Goal: Task Accomplishment & Management: Manage account settings

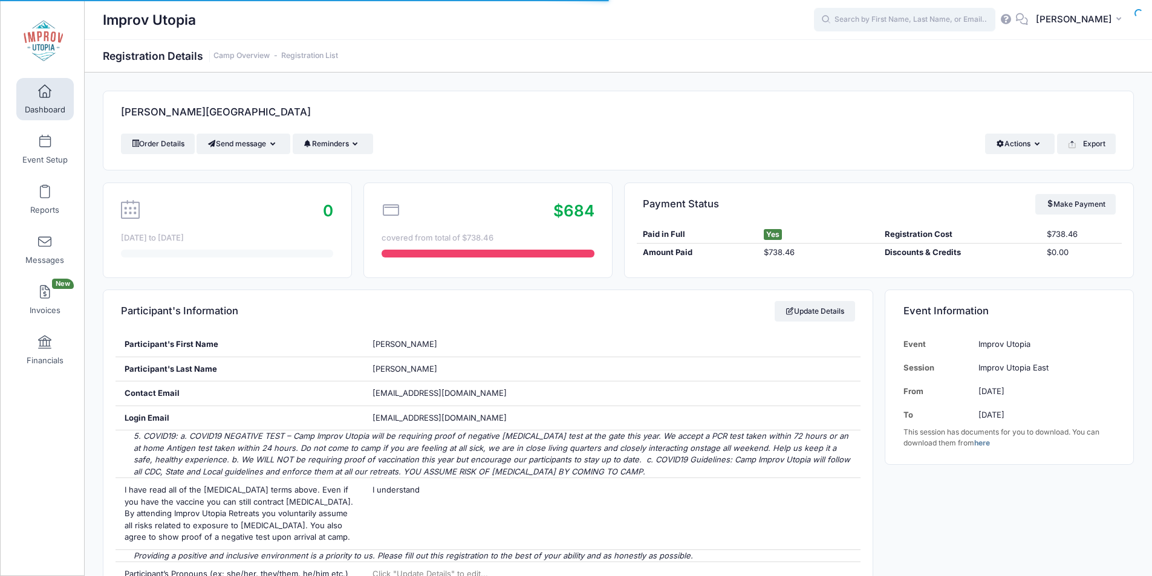
click at [902, 25] on input "text" at bounding box center [904, 20] width 181 height 24
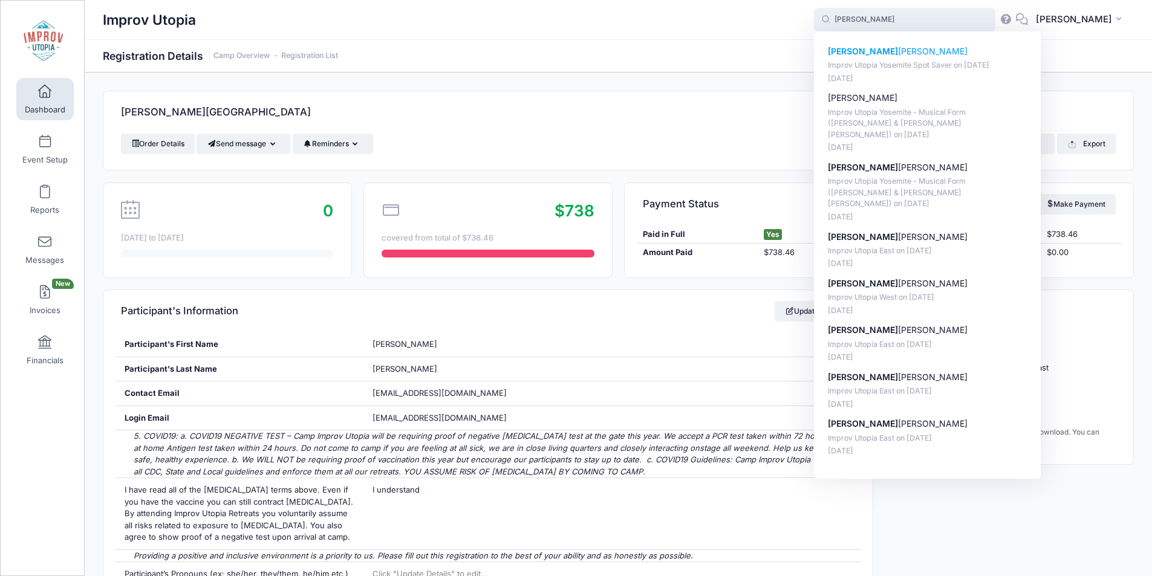
click at [908, 54] on p "Courtney Chinn" at bounding box center [928, 51] width 200 height 13
type input "Courtney Chinn (Improv Utopia Yosemite Spot Saver, Sep-25, 2026)"
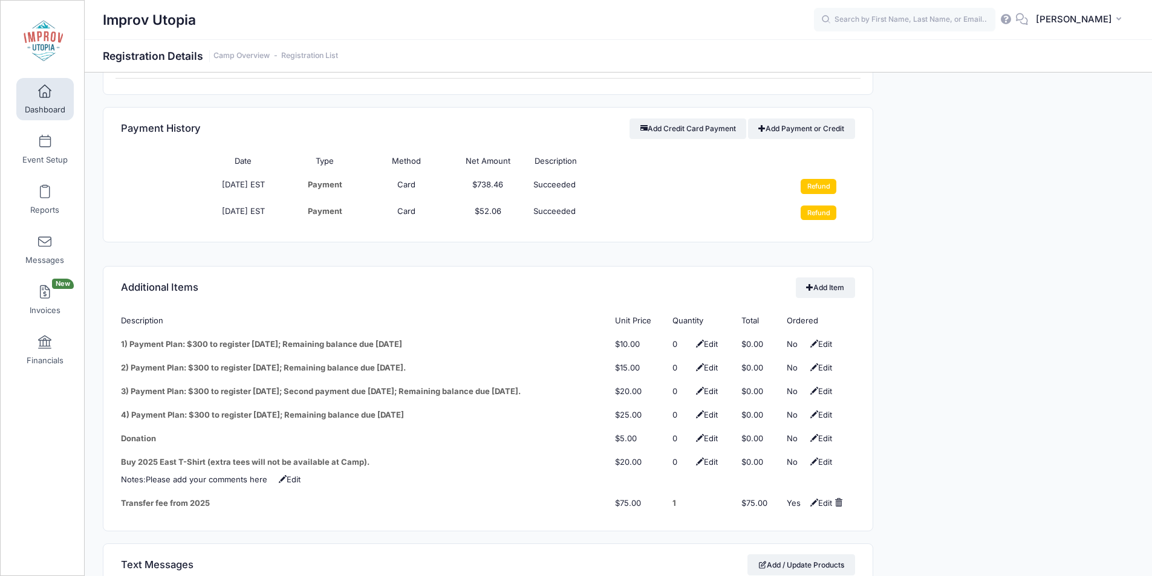
scroll to position [1402, 0]
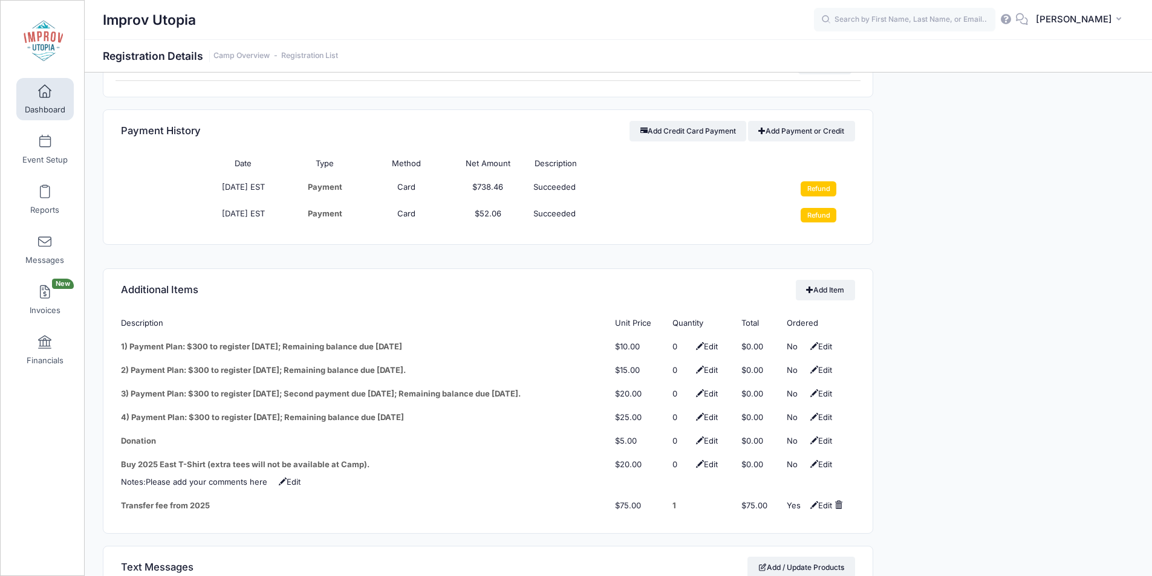
click at [486, 203] on td "$52.06" at bounding box center [488, 215] width 82 height 27
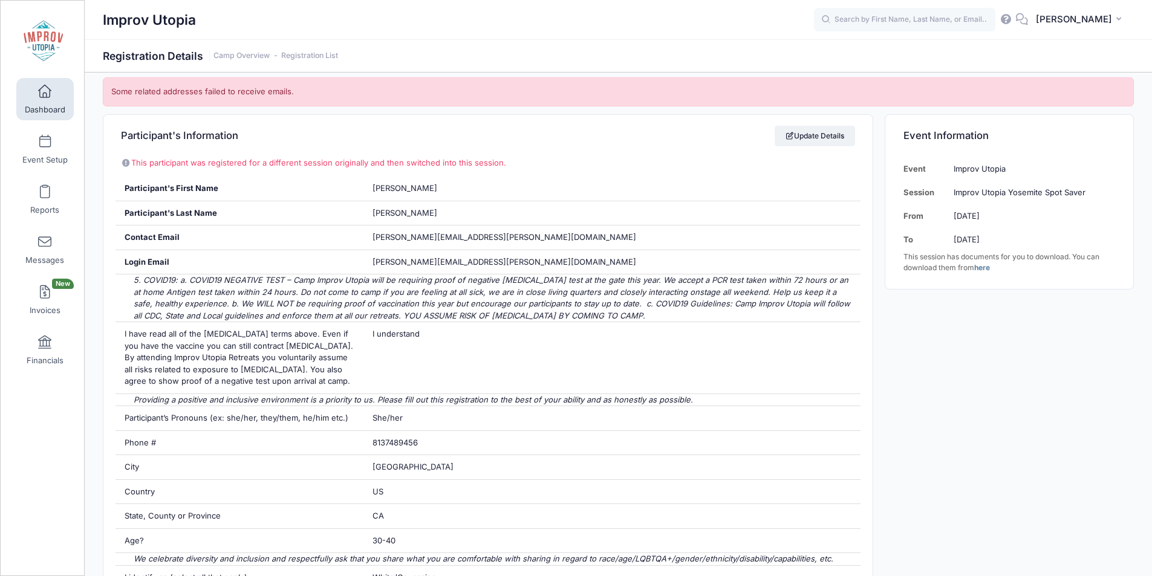
scroll to position [0, 0]
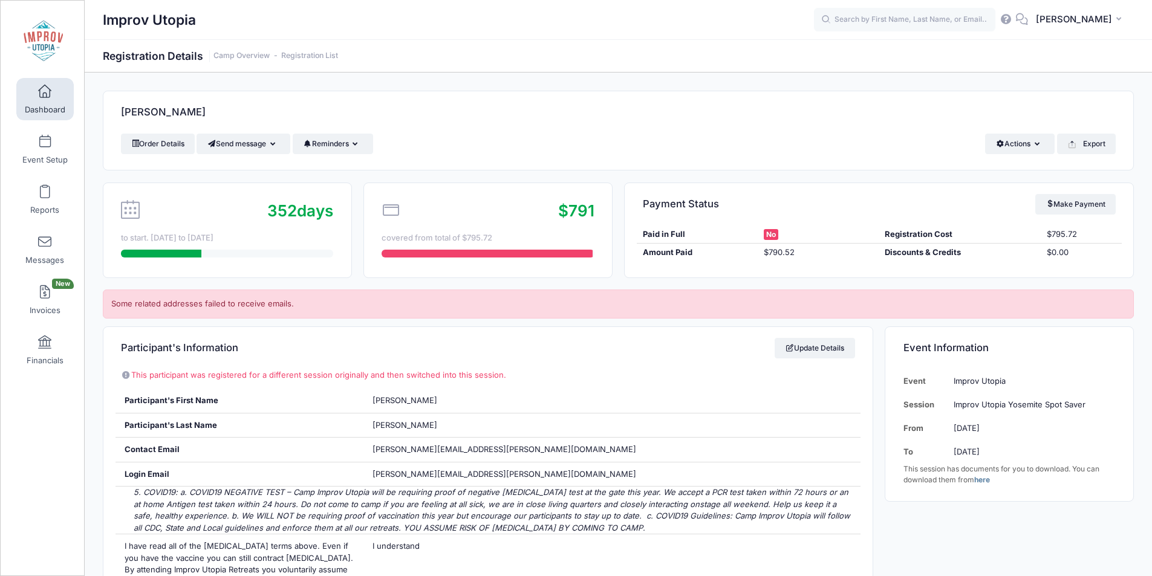
click at [45, 92] on span at bounding box center [45, 91] width 0 height 13
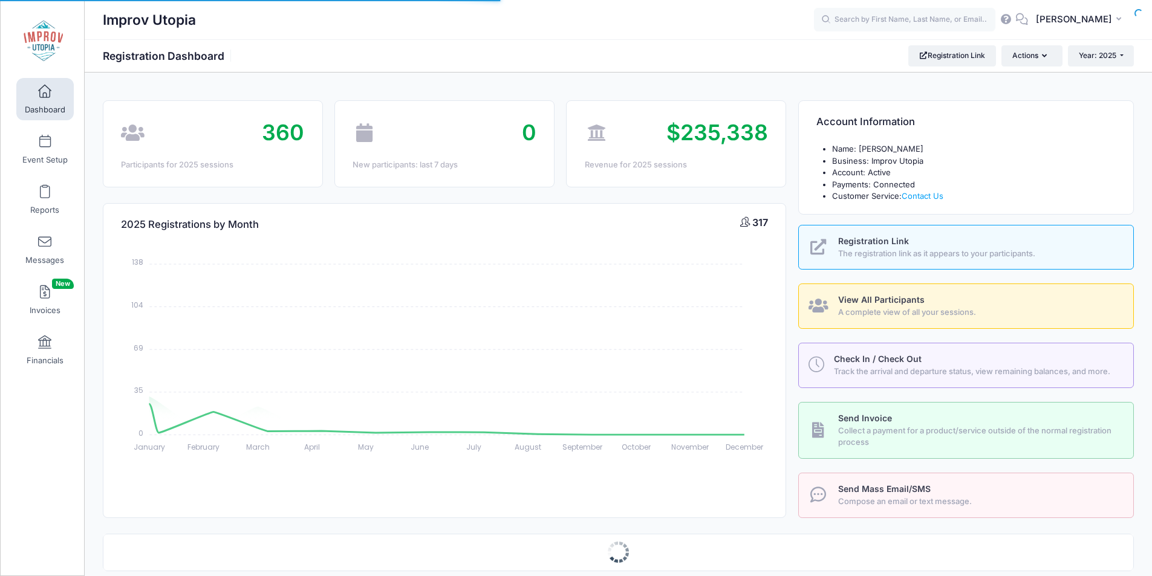
select select
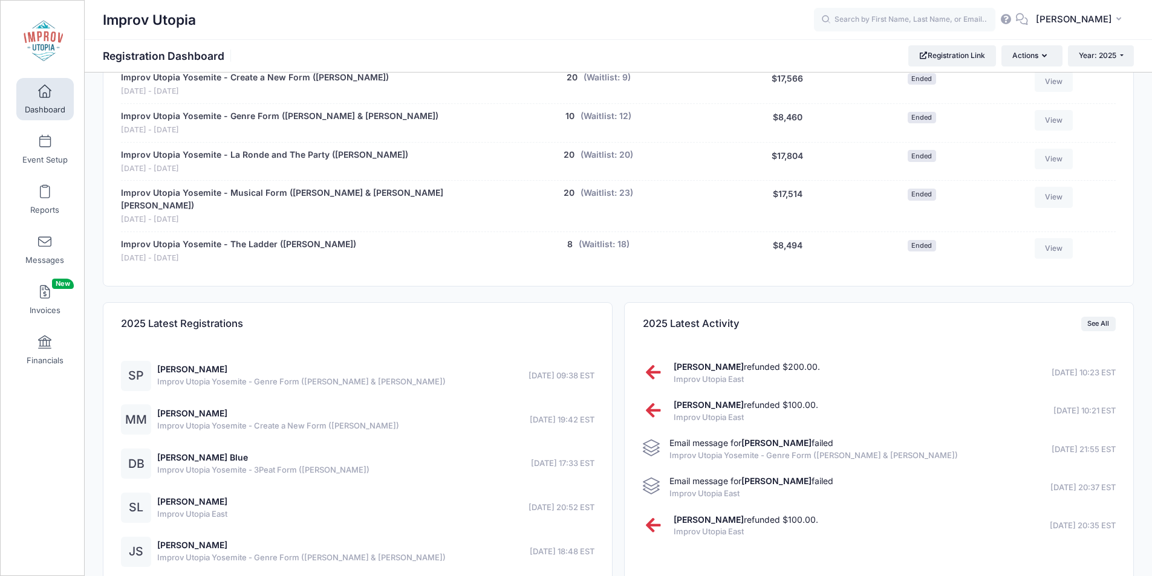
scroll to position [854, 0]
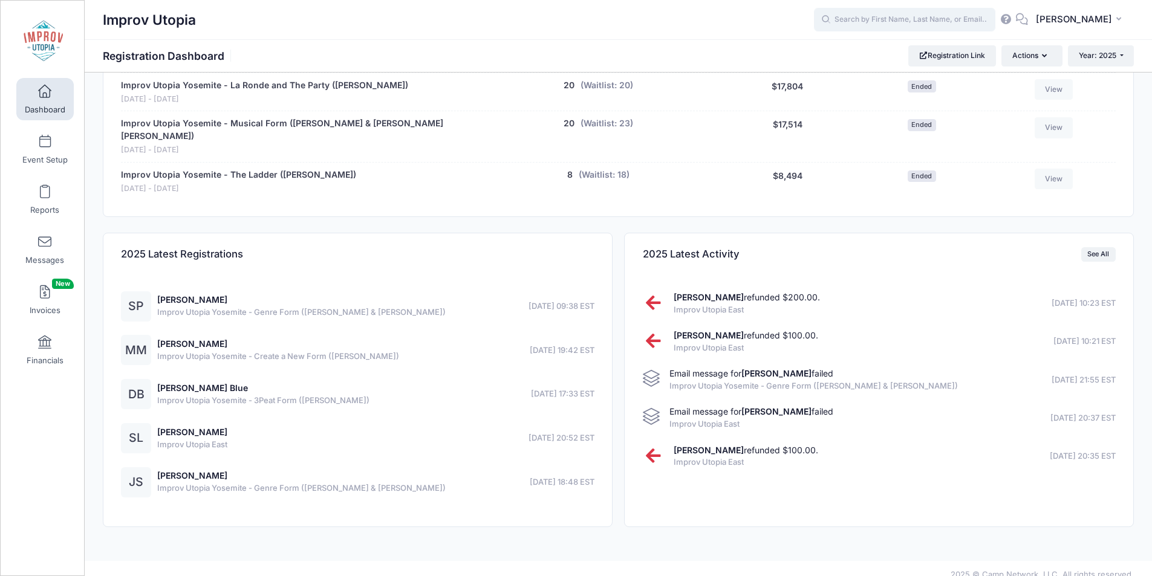
click at [878, 19] on input "text" at bounding box center [904, 20] width 181 height 24
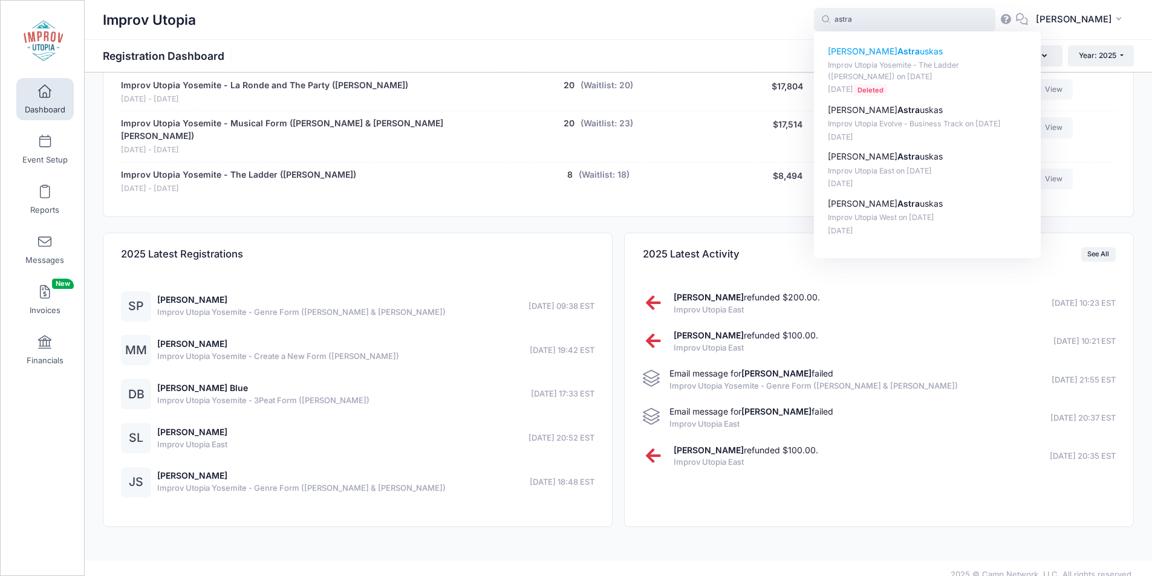
click at [905, 54] on strong "Astra" at bounding box center [908, 51] width 22 height 10
type input "Michael Astrauskas (Improv Utopia Yosemite - The Ladder (Brian James O'Connell)…"
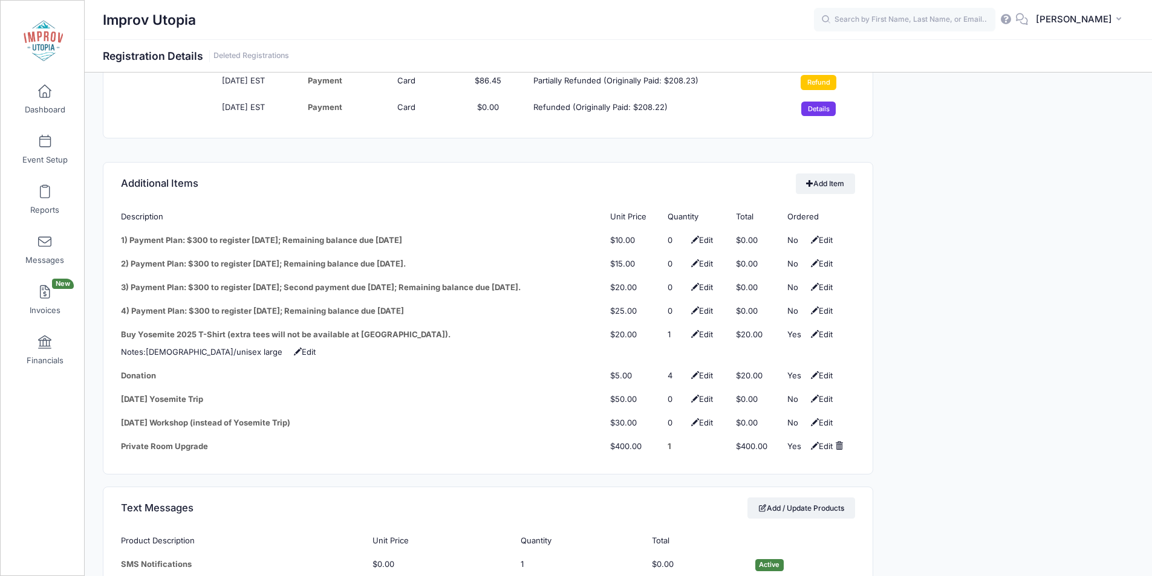
scroll to position [1608, 0]
click at [840, 441] on span at bounding box center [839, 445] width 8 height 8
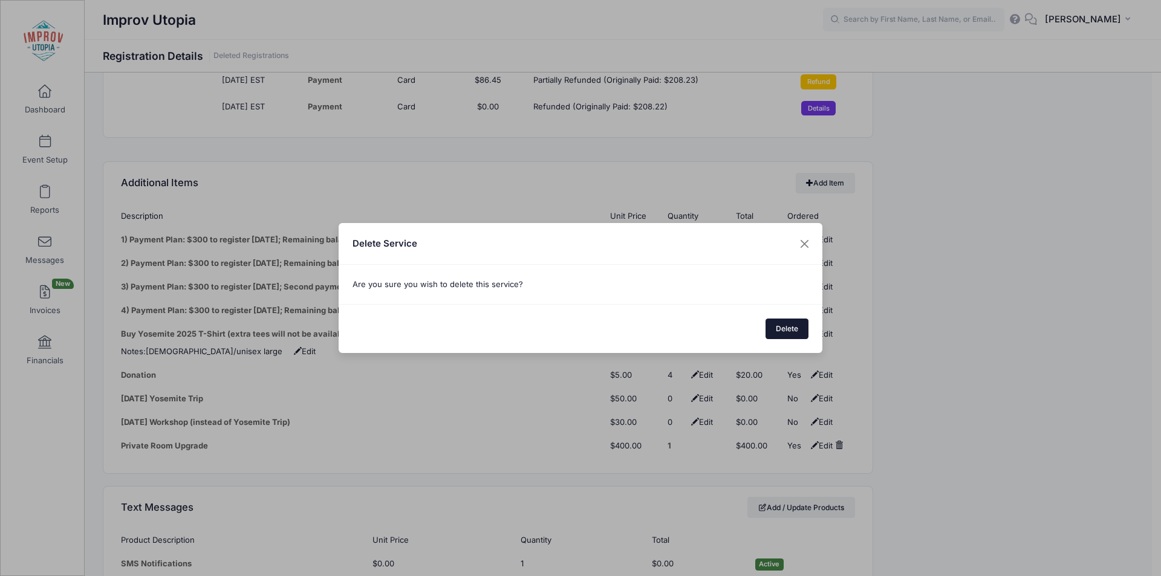
click at [789, 333] on button "Delete" at bounding box center [788, 329] width 44 height 21
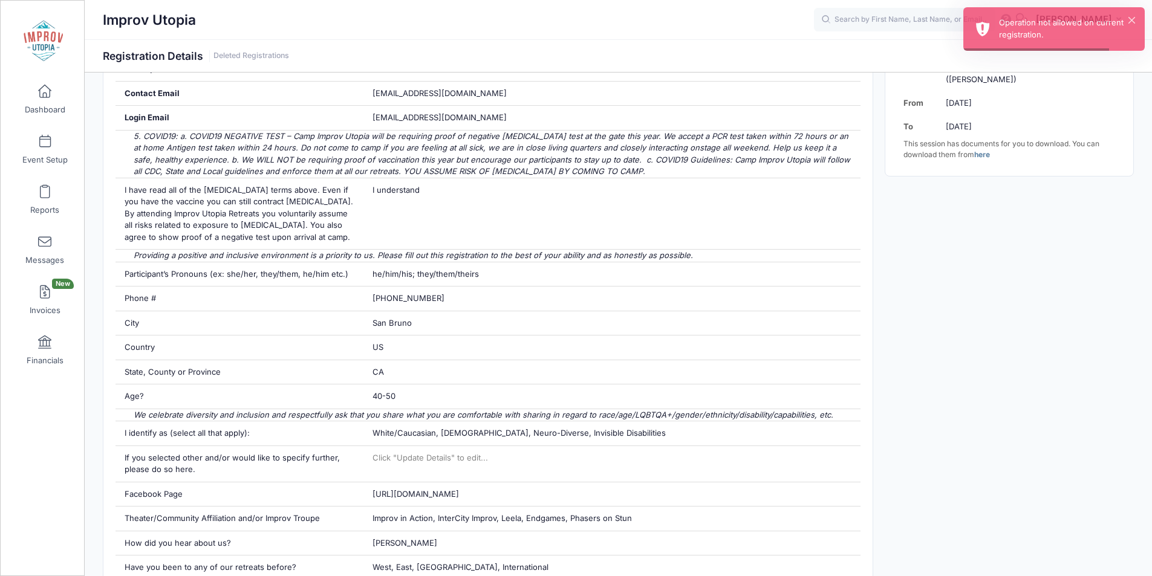
scroll to position [0, 0]
